Goal: Task Accomplishment & Management: Manage account settings

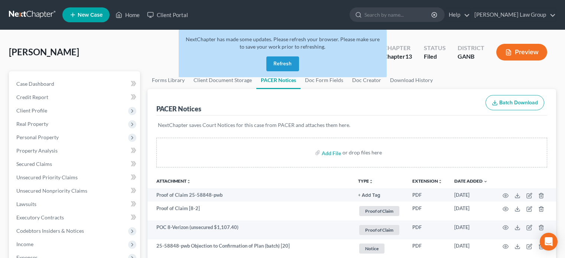
scroll to position [37, 0]
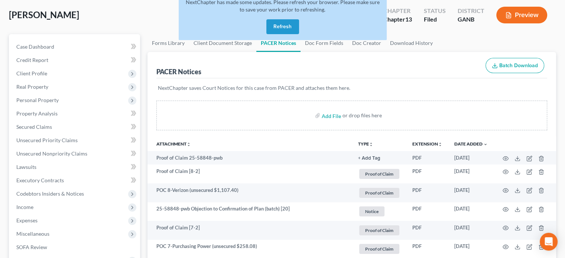
click at [284, 26] on button "Refresh" at bounding box center [283, 26] width 33 height 15
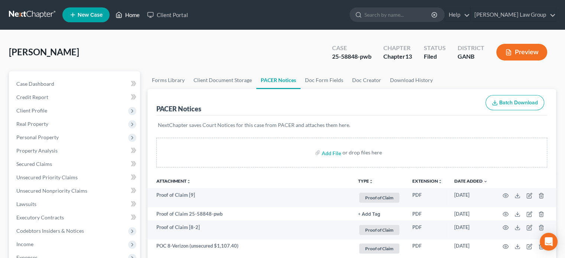
click at [128, 14] on link "Home" at bounding box center [128, 14] width 32 height 13
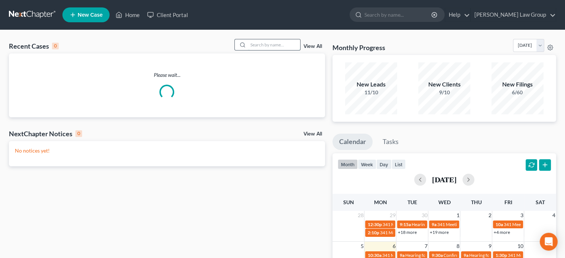
click at [258, 45] on input "search" at bounding box center [274, 44] width 52 height 11
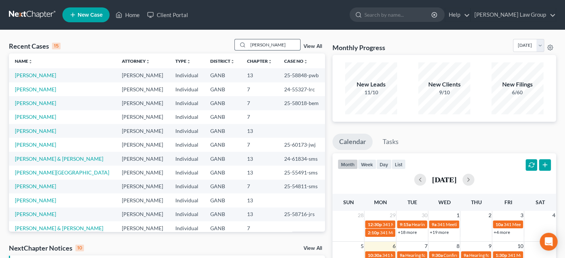
type input "bush"
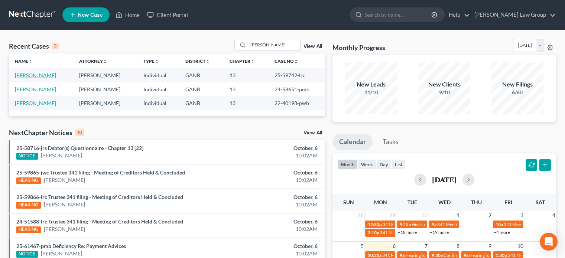
click at [25, 75] on link "Bush, Avery" at bounding box center [35, 75] width 41 height 6
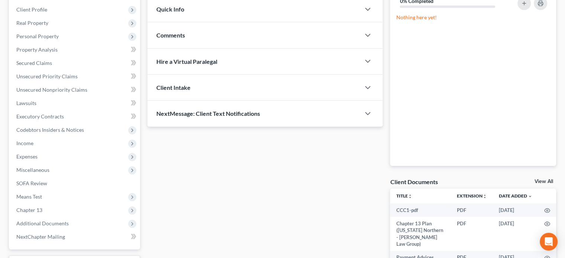
scroll to position [167, 0]
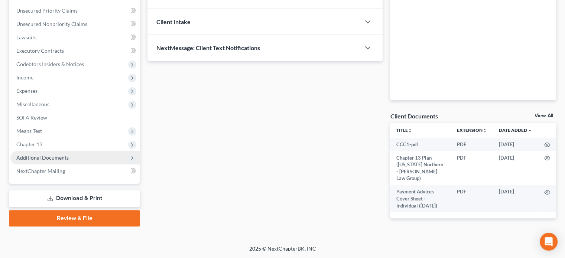
click at [37, 156] on span "Additional Documents" at bounding box center [42, 158] width 52 height 6
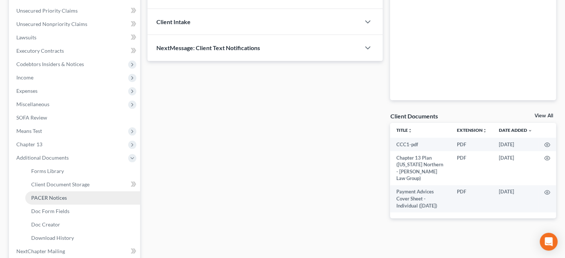
click at [41, 195] on span "PACER Notices" at bounding box center [49, 198] width 36 height 6
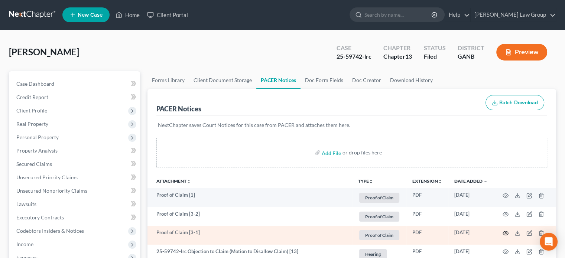
click at [506, 232] on icon "button" at bounding box center [506, 234] width 6 height 4
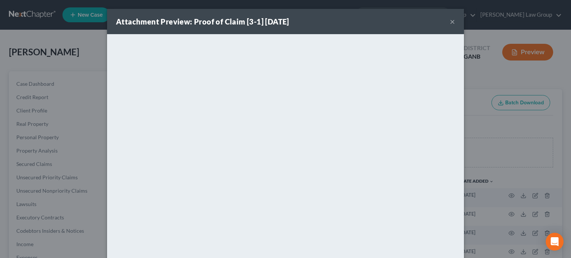
click at [450, 22] on button "×" at bounding box center [452, 21] width 5 height 9
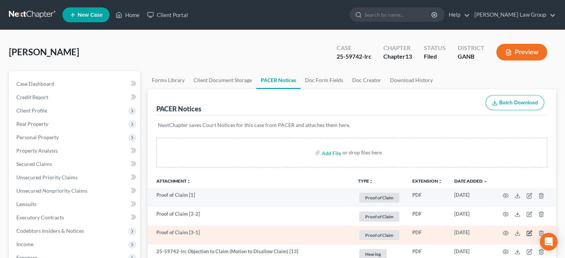
click at [529, 234] on icon "button" at bounding box center [530, 233] width 6 height 6
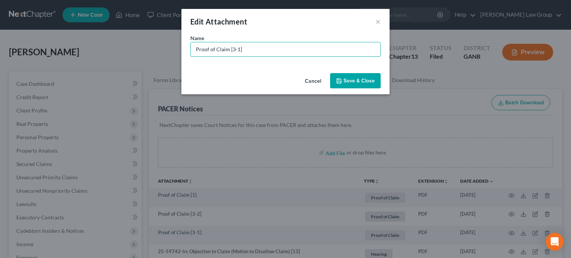
drag, startPoint x: 236, startPoint y: 49, endPoint x: 55, endPoint y: 19, distance: 182.8
click at [55, 19] on div "Edit Attachment × Name * Proof of Claim [3-1] Cancel Save & Close" at bounding box center [285, 129] width 571 height 258
type input "POC 3 - Navy FCU (secured $36,460.70)"
click at [351, 74] on button "Save & Close" at bounding box center [355, 81] width 51 height 16
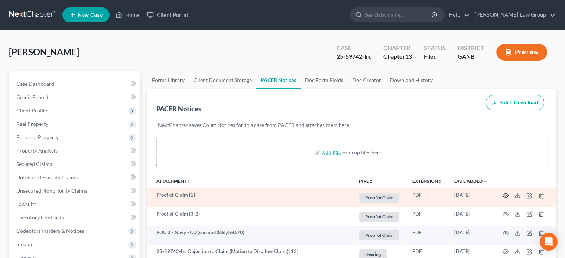
click at [504, 194] on icon "button" at bounding box center [506, 196] width 6 height 4
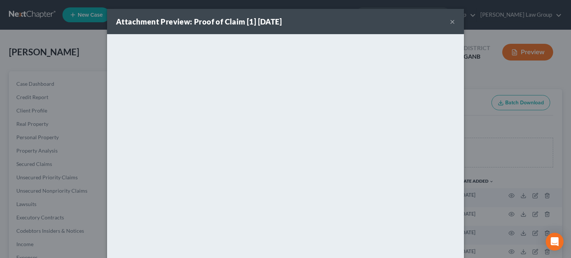
click at [450, 20] on button "×" at bounding box center [452, 21] width 5 height 9
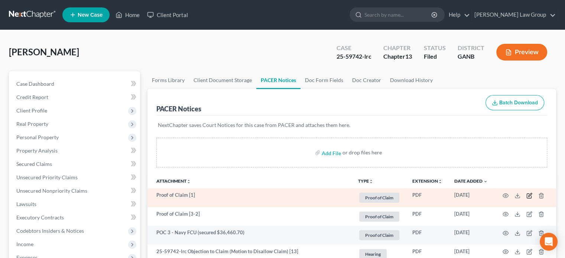
click at [531, 196] on icon "button" at bounding box center [530, 196] width 6 height 6
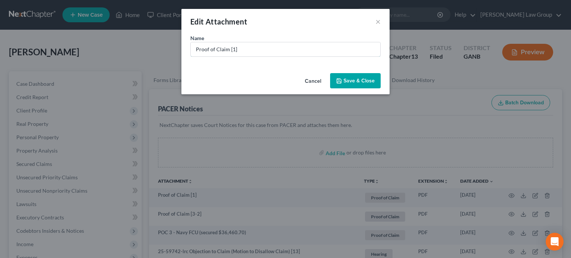
drag, startPoint x: 131, startPoint y: 51, endPoint x: 114, endPoint y: 43, distance: 18.3
click at [114, 43] on div "Edit Attachment × Name * Proof of Claim [1] Cancel Save & Close" at bounding box center [285, 129] width 571 height 258
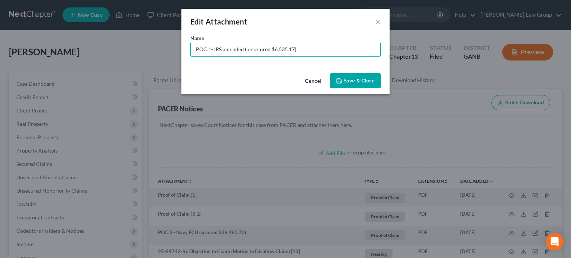
type input "POC 1- IRS amended (unsecured $6,535.17)"
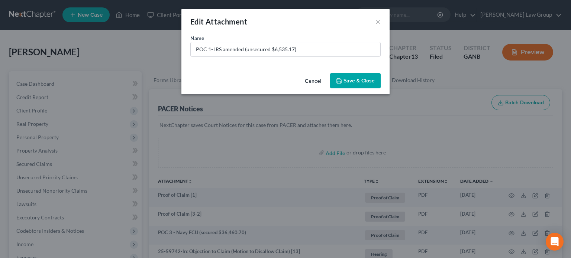
click at [352, 71] on div "Cancel Save & Close" at bounding box center [285, 82] width 208 height 25
click at [351, 80] on span "Save & Close" at bounding box center [358, 81] width 31 height 6
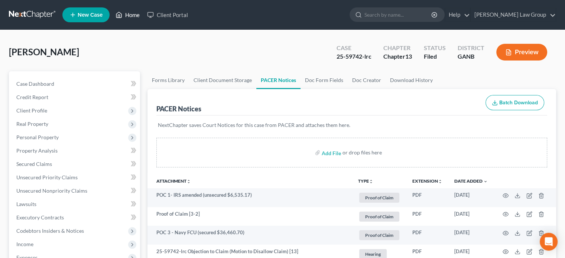
click at [133, 16] on link "Home" at bounding box center [128, 14] width 32 height 13
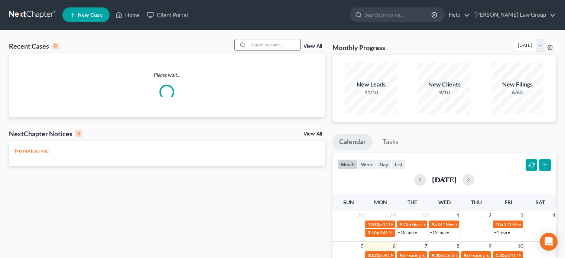
click at [271, 45] on input "search" at bounding box center [274, 44] width 52 height 11
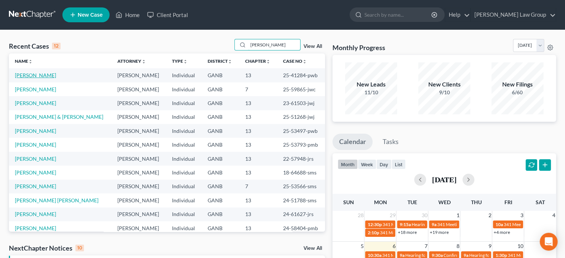
type input "smith"
click at [28, 75] on link "Smith, April" at bounding box center [35, 75] width 41 height 6
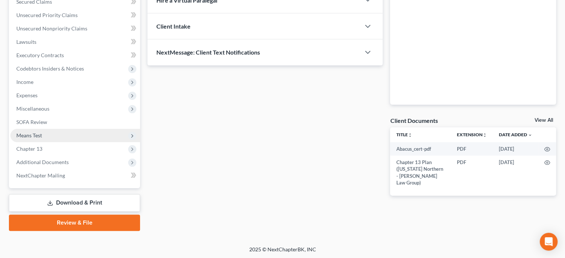
scroll to position [163, 0]
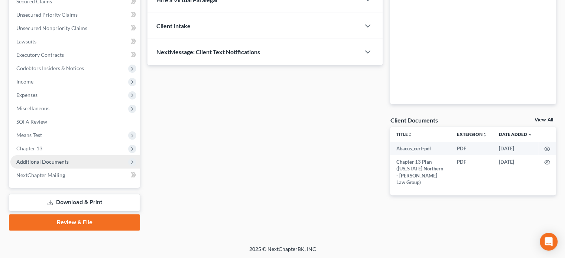
click at [55, 163] on span "Additional Documents" at bounding box center [42, 162] width 52 height 6
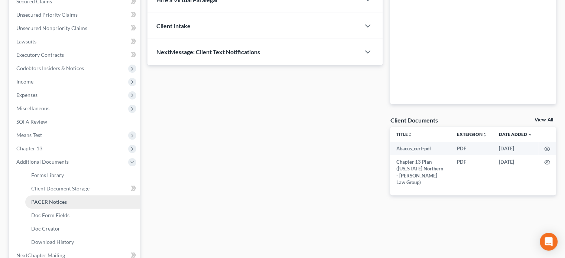
click at [54, 200] on span "PACER Notices" at bounding box center [49, 202] width 36 height 6
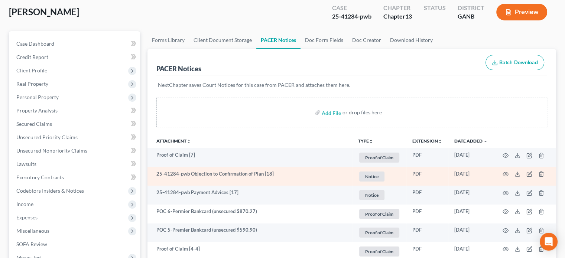
scroll to position [37, 0]
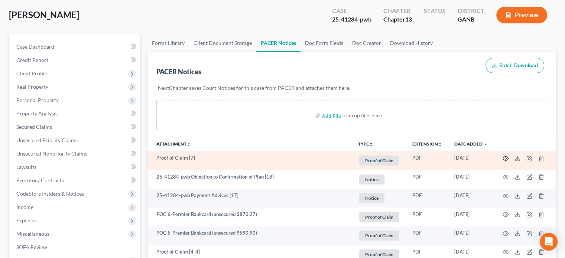
click at [506, 159] on circle "button" at bounding box center [505, 158] width 1 height 1
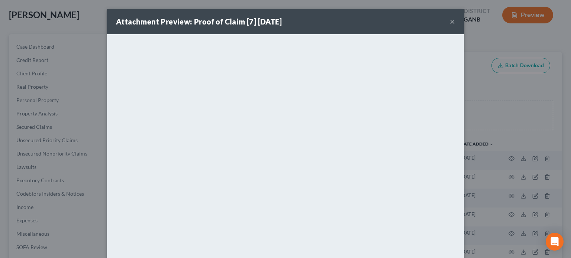
click at [450, 21] on button "×" at bounding box center [452, 21] width 5 height 9
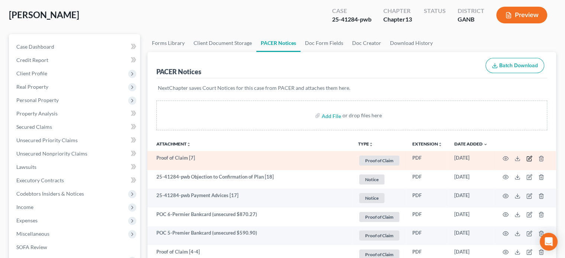
click at [529, 159] on icon "button" at bounding box center [530, 157] width 3 height 3
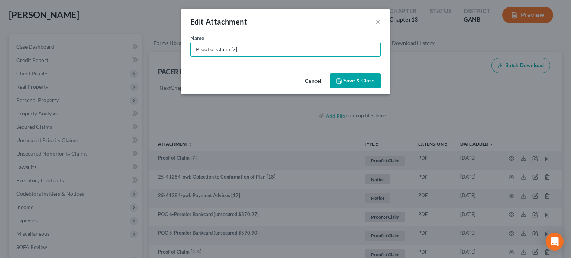
drag, startPoint x: 246, startPoint y: 50, endPoint x: 20, endPoint y: 46, distance: 225.7
click at [20, 46] on div "Edit Attachment × Name * Proof of Claim [7] Cancel Save & Close" at bounding box center [285, 129] width 571 height 258
type input "POC 7 - Scolopax, LLC (unsecured $1,985.59)"
click at [353, 81] on span "Save & Close" at bounding box center [358, 81] width 31 height 6
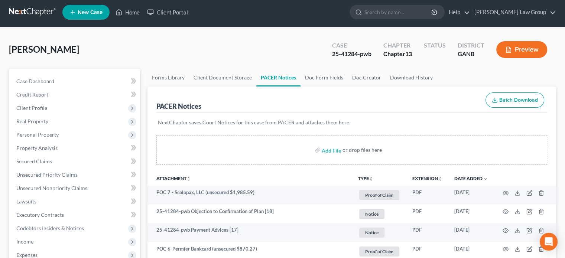
scroll to position [0, 0]
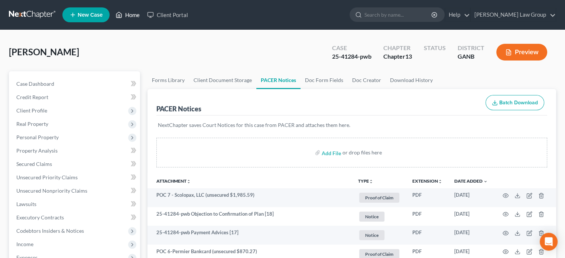
click at [127, 10] on link "Home" at bounding box center [128, 14] width 32 height 13
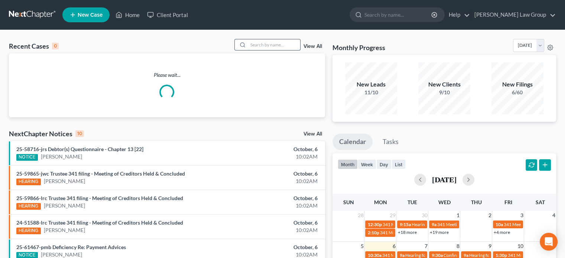
click at [257, 42] on input "search" at bounding box center [274, 44] width 52 height 11
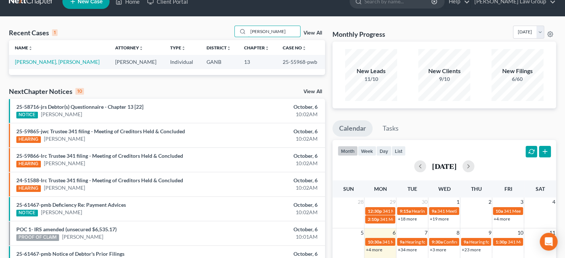
scroll to position [37, 0]
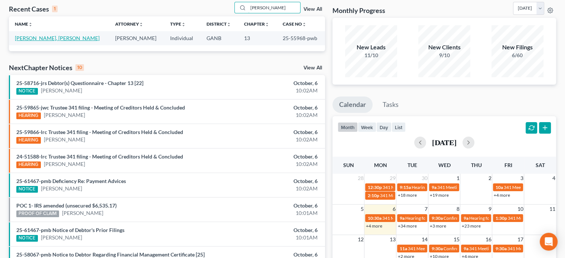
type input "pollard"
click at [41, 39] on link "Paul Pollard, Sheila" at bounding box center [57, 38] width 85 height 6
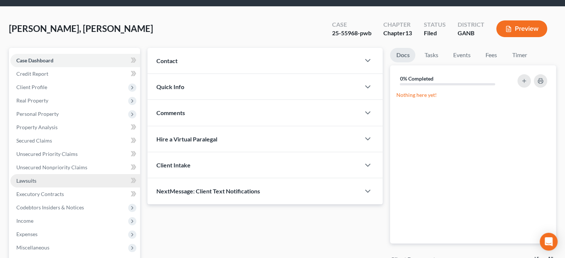
scroll to position [163, 0]
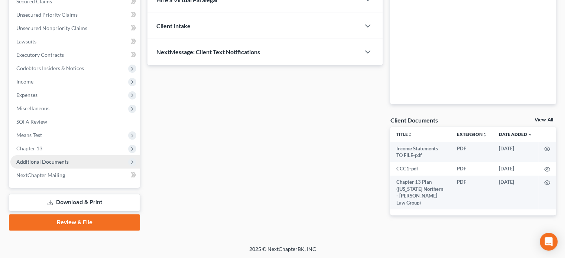
click at [44, 162] on span "Additional Documents" at bounding box center [42, 162] width 52 height 6
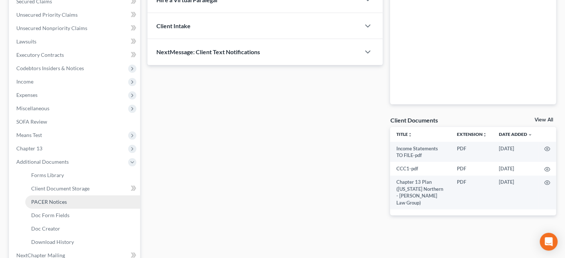
click at [48, 201] on span "PACER Notices" at bounding box center [49, 202] width 36 height 6
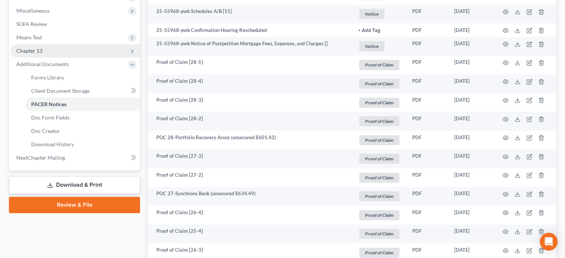
scroll to position [260, 0]
click at [36, 50] on span "Chapter 13" at bounding box center [29, 51] width 26 height 6
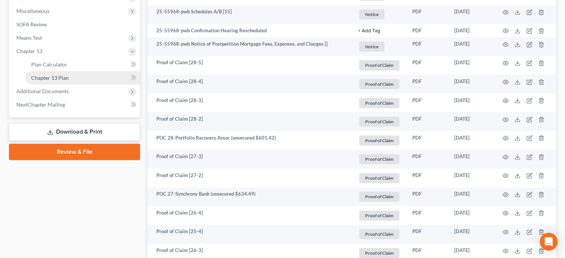
drag, startPoint x: 42, startPoint y: 77, endPoint x: 73, endPoint y: 77, distance: 31.2
click at [42, 77] on span "Chapter 13 Plan" at bounding box center [50, 78] width 38 height 6
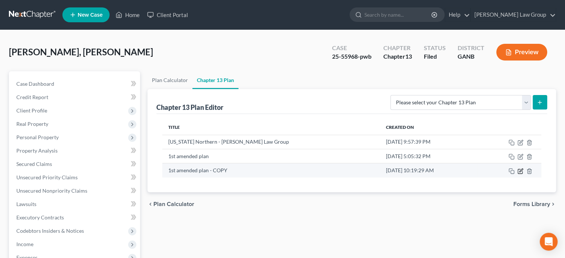
click at [519, 171] on icon "button" at bounding box center [521, 171] width 6 height 6
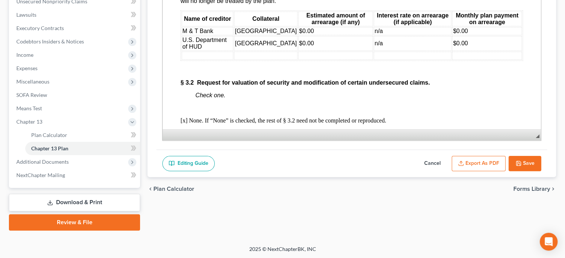
scroll to position [1375, 0]
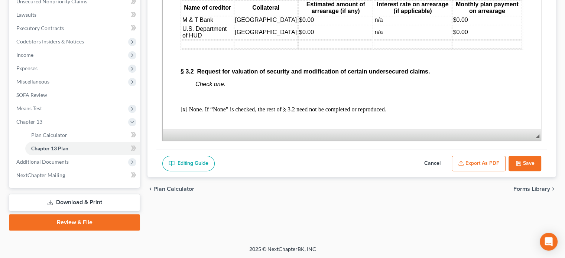
click at [190, 49] on td at bounding box center [208, 45] width 52 height 8
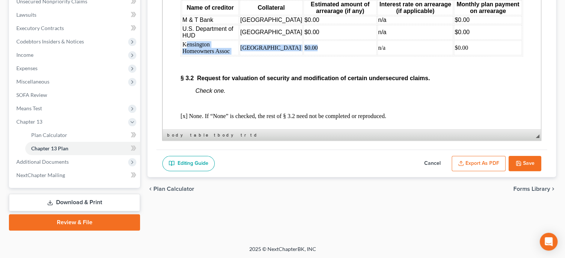
drag, startPoint x: 184, startPoint y: 95, endPoint x: 168, endPoint y: 95, distance: 16.0
click at [343, 55] on tr "Kensington Homeowners Assoc 1015 Livery Circle; Lawrenceville, GA 30046 $0.00 n…" at bounding box center [352, 48] width 340 height 15
drag, startPoint x: 183, startPoint y: 93, endPoint x: 484, endPoint y: 98, distance: 301.5
click at [484, 55] on tr "Kensington Homeowners Assoc 1015 Livery Circle; Lawrenceville, GA 30046 $0.00 n…" at bounding box center [352, 48] width 340 height 15
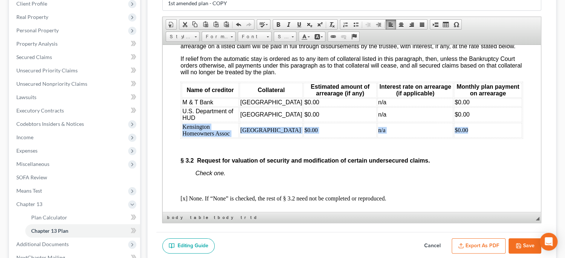
scroll to position [115, 0]
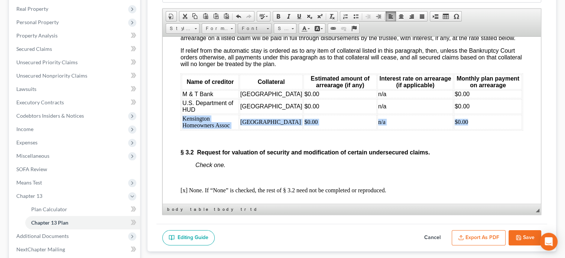
click at [266, 26] on link "Font" at bounding box center [255, 28] width 34 height 10
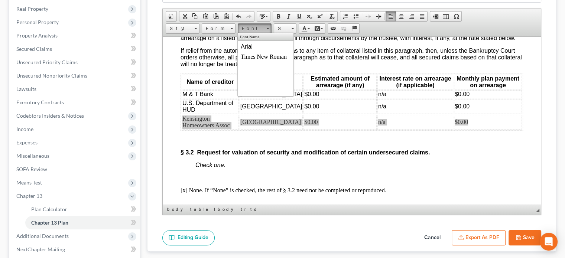
scroll to position [0, 0]
click at [250, 45] on span "Arial" at bounding box center [247, 46] width 12 height 6
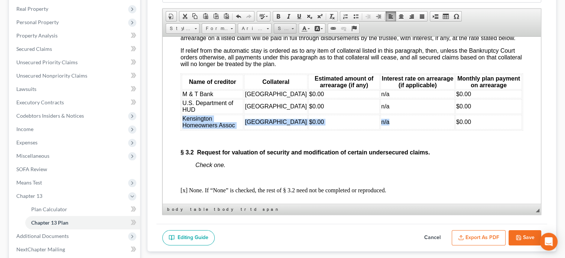
click at [294, 29] on link "Size" at bounding box center [285, 28] width 23 height 10
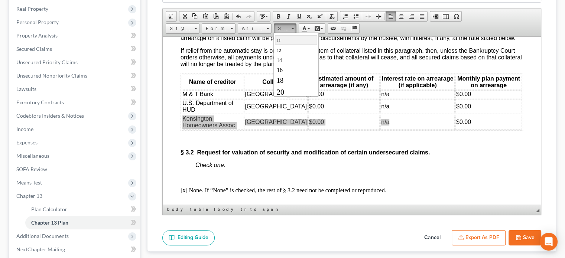
scroll to position [37, 0]
drag, startPoint x: 283, startPoint y: 71, endPoint x: 412, endPoint y: 67, distance: 129.0
click at [283, 71] on link "16" at bounding box center [296, 70] width 42 height 10
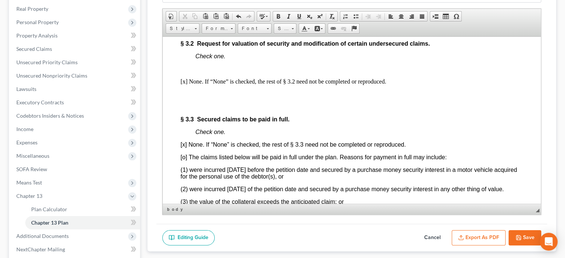
scroll to position [1487, 0]
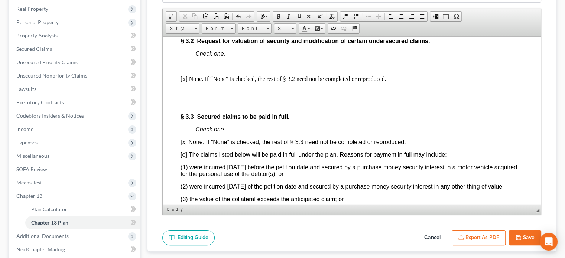
click at [525, 237] on button "Save" at bounding box center [525, 238] width 33 height 16
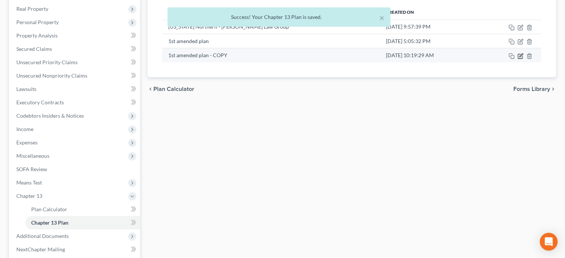
click at [521, 55] on icon "button" at bounding box center [521, 56] width 6 height 6
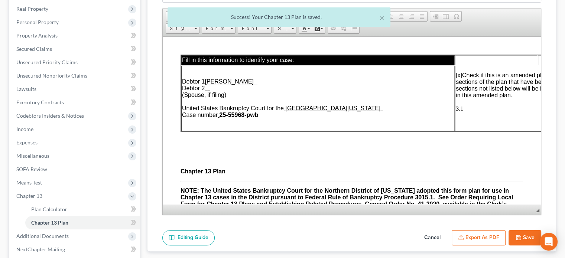
scroll to position [0, 0]
click at [487, 236] on button "Export as PDF" at bounding box center [479, 238] width 54 height 16
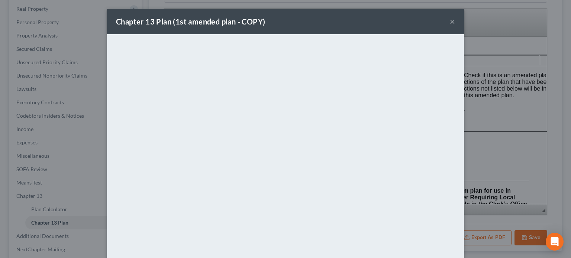
click at [450, 21] on button "×" at bounding box center [452, 21] width 5 height 9
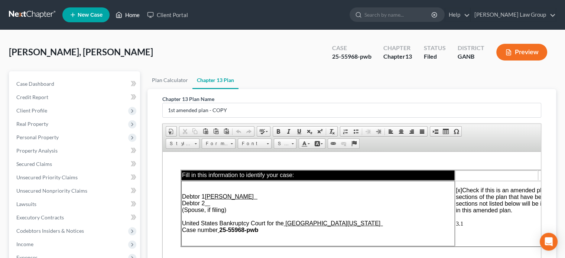
click at [133, 15] on link "Home" at bounding box center [128, 14] width 32 height 13
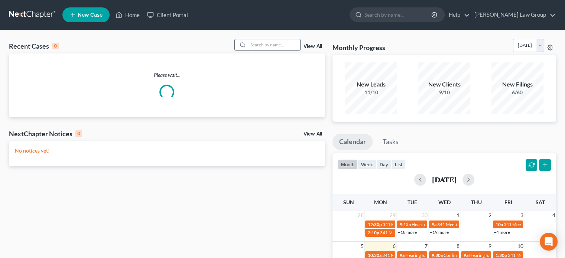
click at [256, 45] on input "search" at bounding box center [274, 44] width 52 height 11
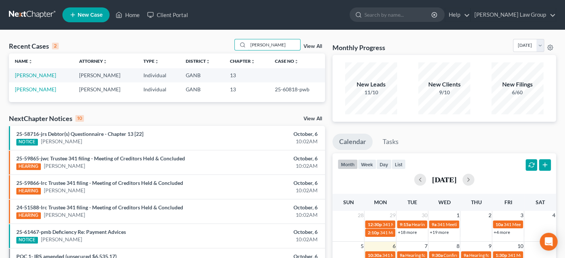
type input "benton"
click at [22, 87] on link "Benton, Wesley" at bounding box center [35, 89] width 41 height 6
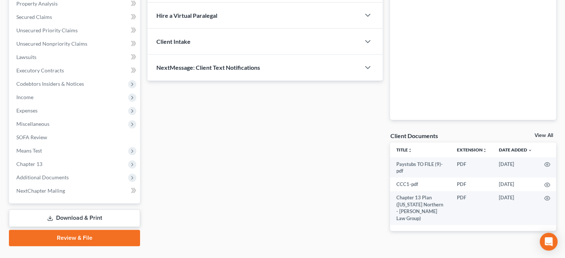
scroll to position [149, 0]
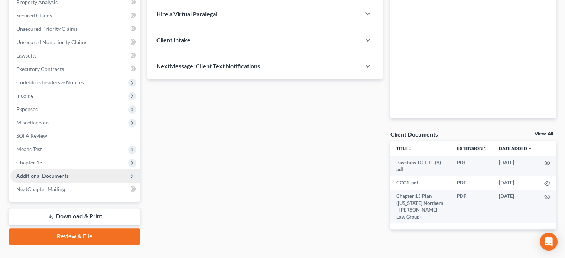
click at [37, 178] on span "Additional Documents" at bounding box center [42, 176] width 52 height 6
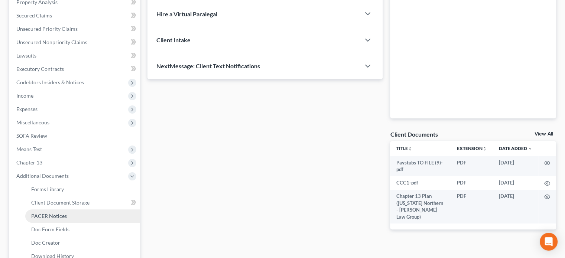
click at [45, 215] on span "PACER Notices" at bounding box center [49, 216] width 36 height 6
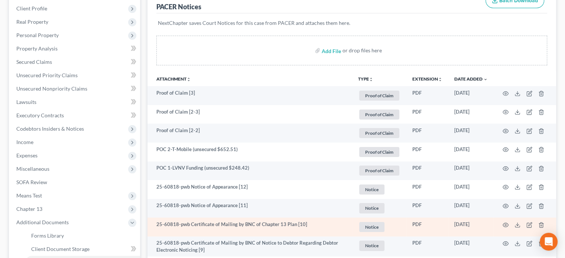
scroll to position [74, 0]
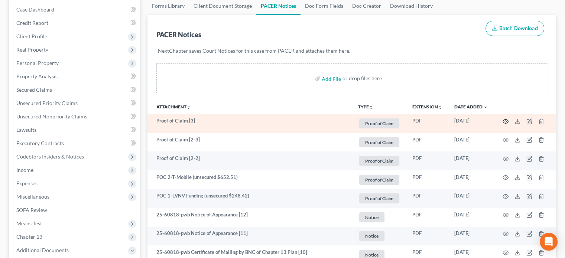
click at [507, 121] on icon "button" at bounding box center [506, 122] width 6 height 6
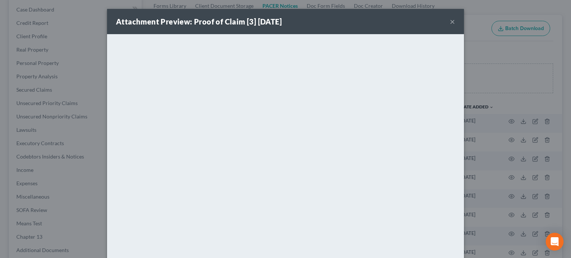
click at [450, 20] on button "×" at bounding box center [452, 21] width 5 height 9
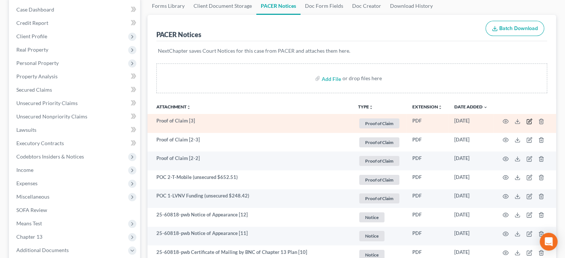
click at [530, 120] on icon "button" at bounding box center [530, 120] width 3 height 3
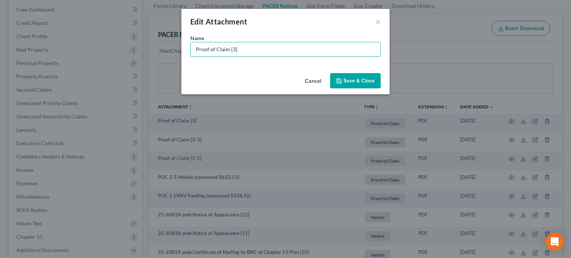
drag, startPoint x: 138, startPoint y: 43, endPoint x: 12, endPoint y: 40, distance: 126.0
click at [12, 40] on div "Edit Attachment × Name * Proof of Claim [3] Cancel Save & Close" at bounding box center [285, 129] width 571 height 258
type input "POC 3-Merrick Bank (unsecured $124.74)"
click at [348, 82] on span "Save & Close" at bounding box center [358, 81] width 31 height 6
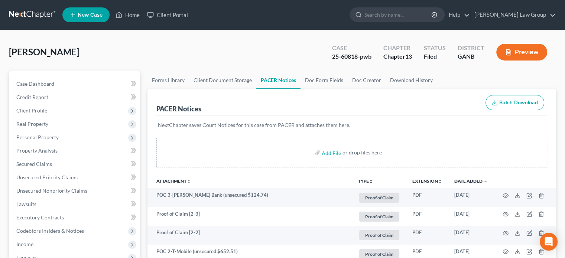
scroll to position [0, 0]
drag, startPoint x: 126, startPoint y: 12, endPoint x: 140, endPoint y: 14, distance: 14.3
click at [127, 12] on link "Home" at bounding box center [128, 14] width 32 height 13
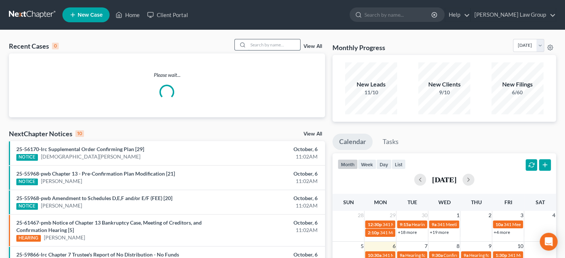
click at [267, 45] on input "search" at bounding box center [274, 44] width 52 height 11
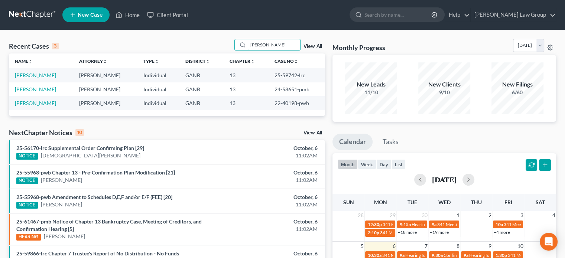
type input "bush"
click at [29, 73] on link "Bush, Avery" at bounding box center [35, 75] width 41 height 6
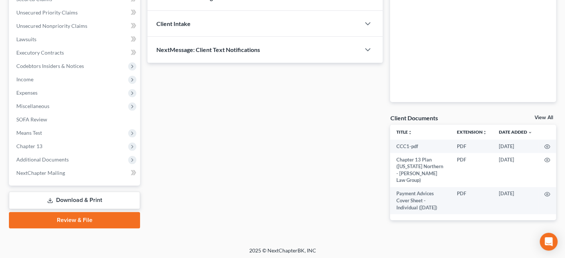
scroll to position [167, 0]
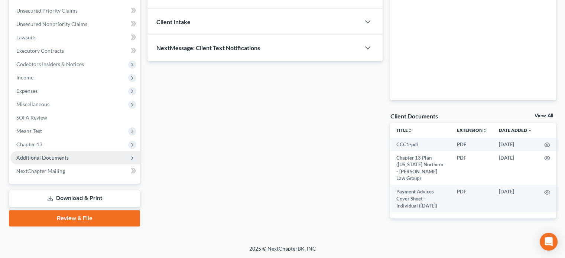
click at [51, 155] on span "Additional Documents" at bounding box center [42, 158] width 52 height 6
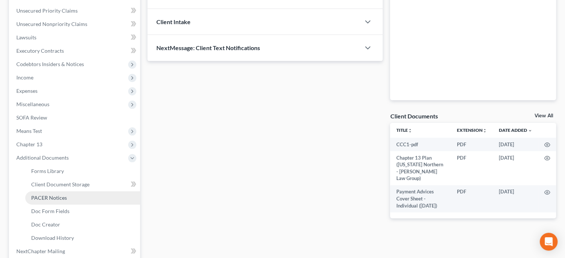
click at [59, 198] on span "PACER Notices" at bounding box center [49, 198] width 36 height 6
